Goal: Task Accomplishment & Management: Use online tool/utility

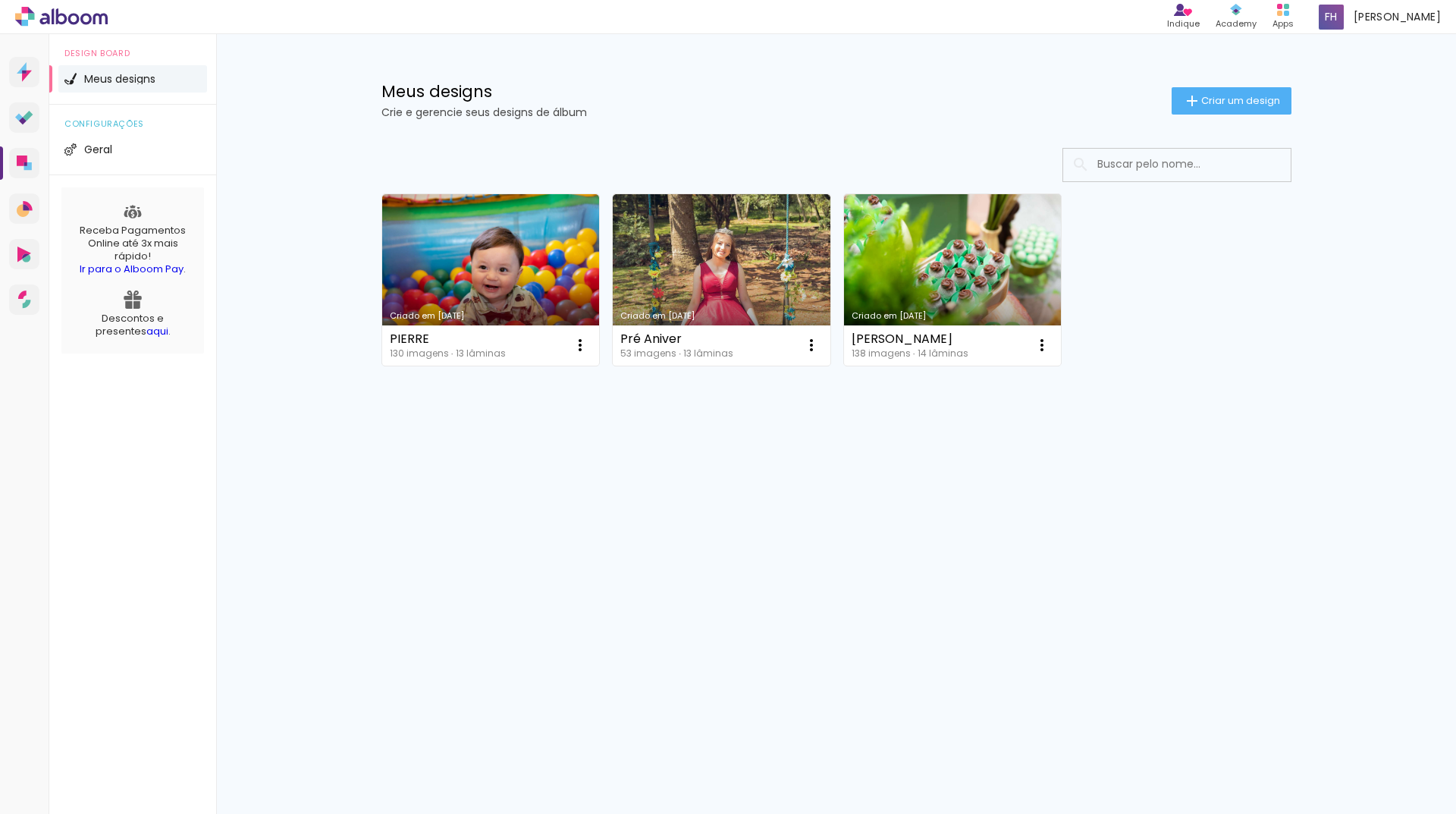
click at [446, 467] on div "Criado em [DATE] PIERRE 130 imagens ∙ 13 lâminas Abrir Fazer uma cópia Excluir …" at bounding box center [837, 320] width 986 height 375
click at [1245, 109] on paper-button "Criar um design" at bounding box center [1232, 101] width 120 height 28
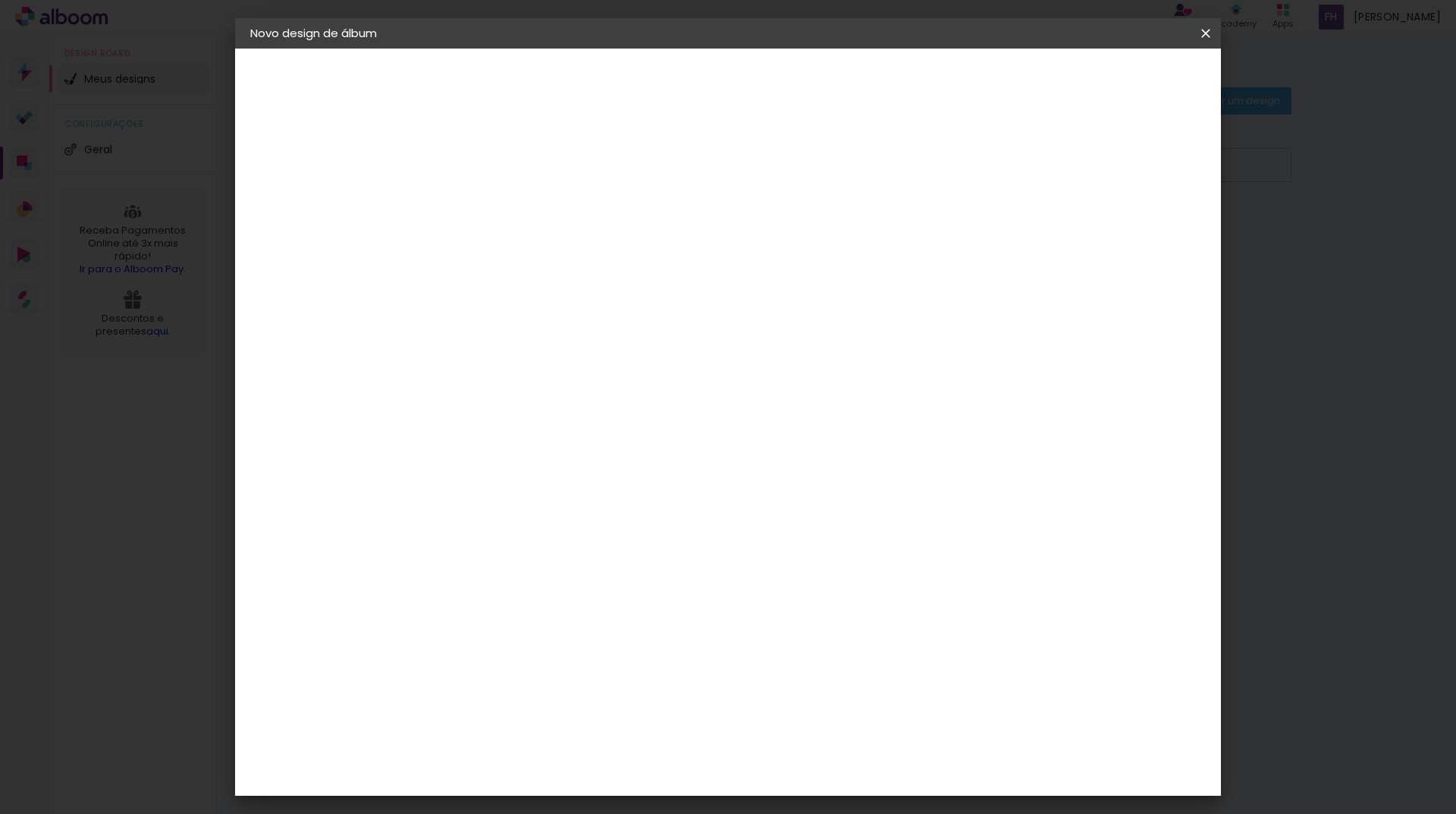
click at [498, 205] on input at bounding box center [498, 204] width 0 height 23
type input "gael"
type paper-input "gael"
click at [0, 0] on slot "Avançar" at bounding box center [0, 0] width 0 height 0
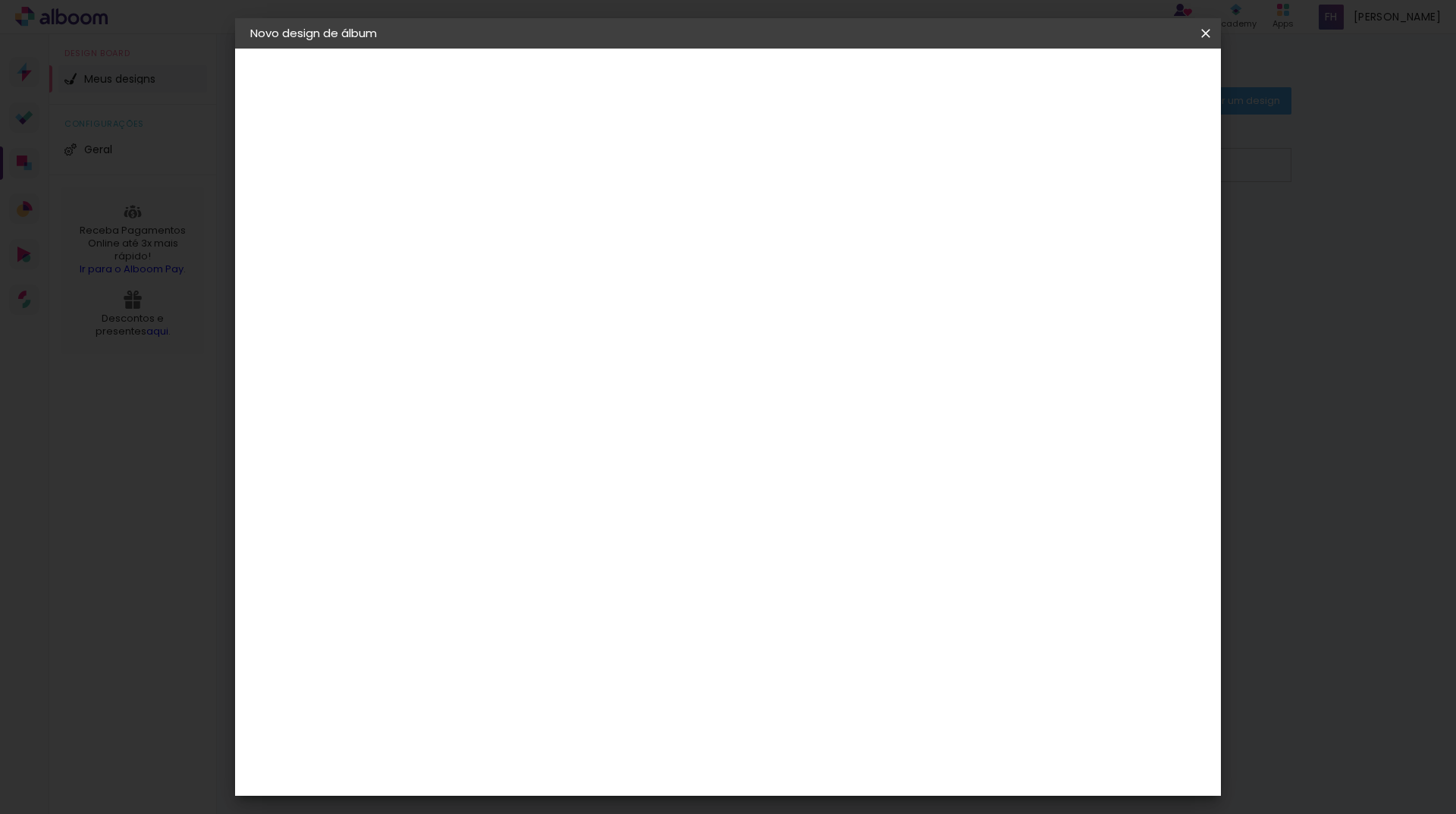
click at [521, 446] on div "Funbooks" at bounding box center [516, 452] width 58 height 13
click at [0, 0] on slot "Avançar" at bounding box center [0, 0] width 0 height 0
click at [601, 536] on span "20 × 20" at bounding box center [565, 556] width 71 height 40
click at [0, 0] on slot "Avançar" at bounding box center [0, 0] width 0 height 0
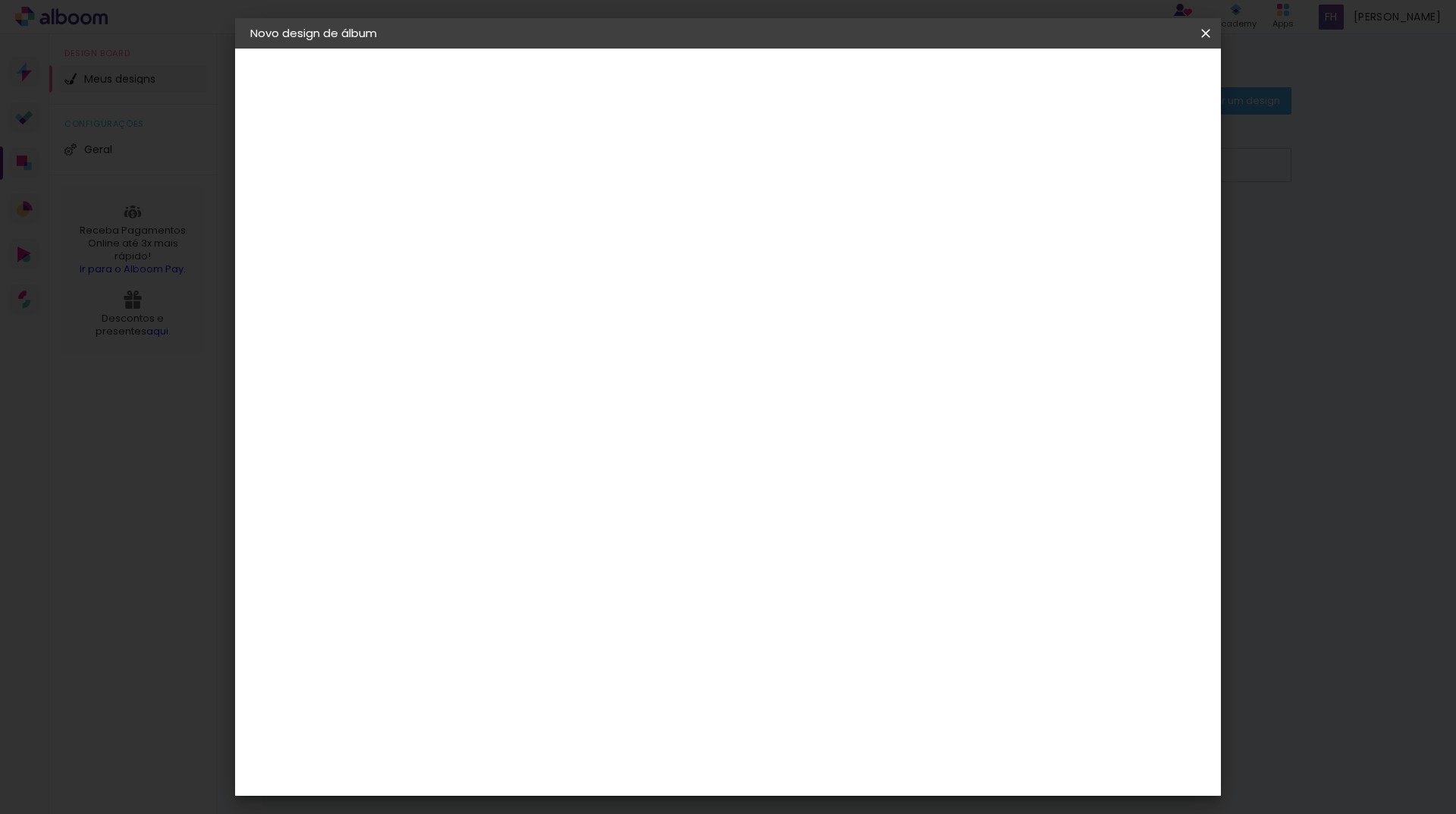
click at [1111, 85] on span "Iniciar design" at bounding box center [1076, 80] width 69 height 11
